Goal: Information Seeking & Learning: Check status

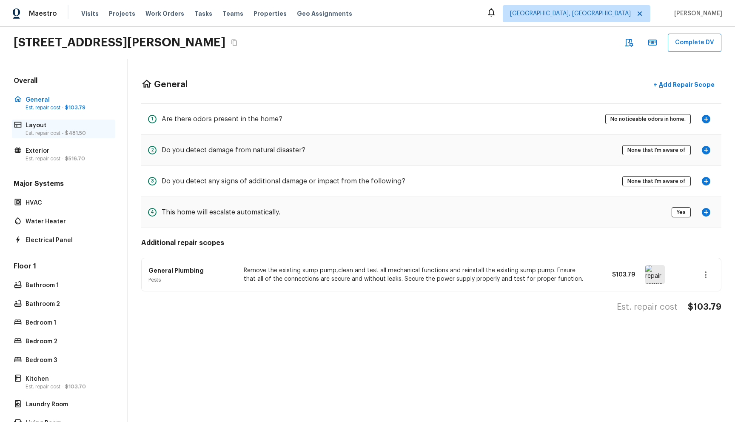
click at [58, 132] on p "Est. repair cost - $481.50" at bounding box center [68, 133] width 85 height 7
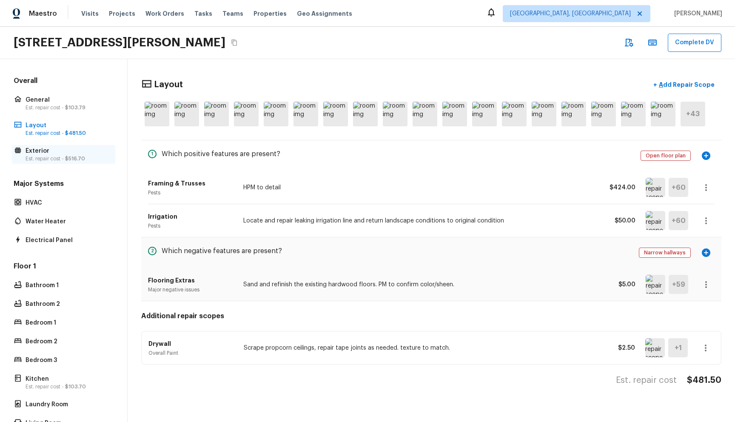
click at [59, 158] on p "Est. repair cost - $516.70" at bounding box center [68, 158] width 85 height 7
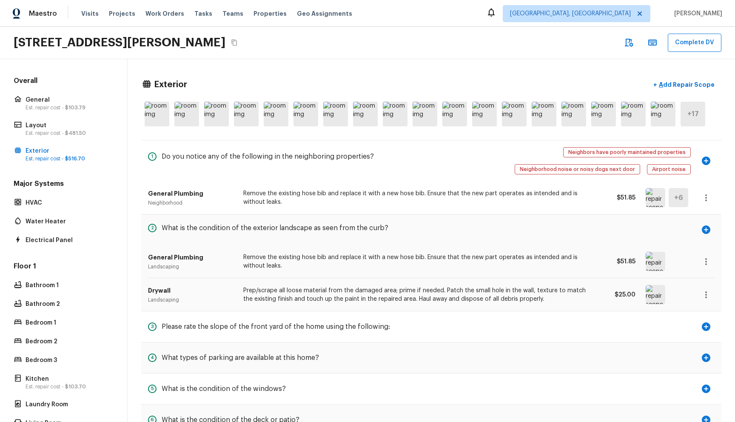
scroll to position [118, 0]
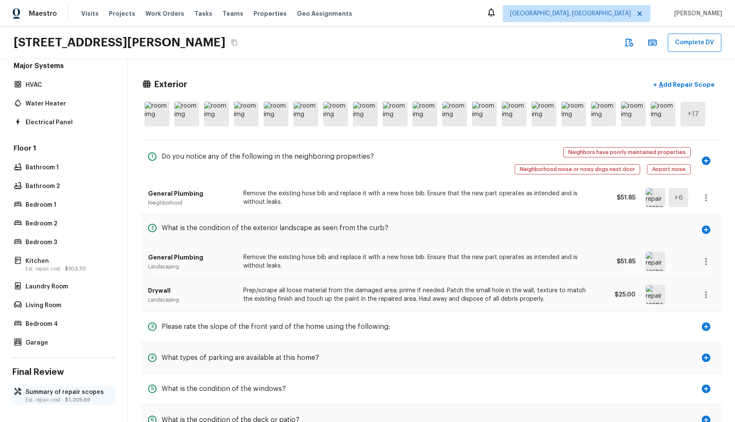
click at [31, 395] on p "Summary of repair scopes" at bounding box center [68, 392] width 85 height 9
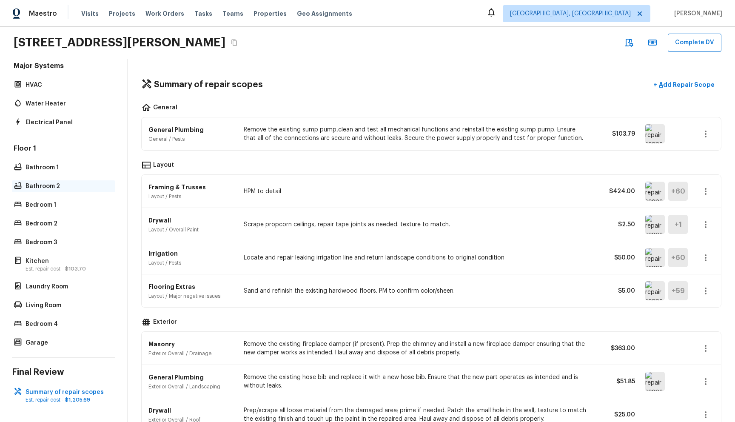
scroll to position [0, 0]
